Goal: Find specific page/section: Find specific page/section

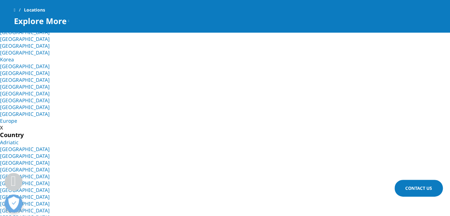
scroll to position [143, 0]
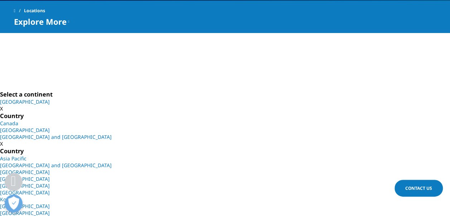
click at [39, 105] on link "North America" at bounding box center [25, 101] width 50 height 7
click at [50, 133] on link "[GEOGRAPHIC_DATA]" at bounding box center [25, 129] width 50 height 7
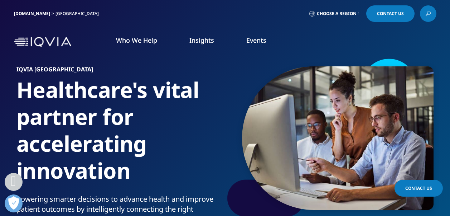
scroll to position [215, 0]
